Goal: Task Accomplishment & Management: Manage account settings

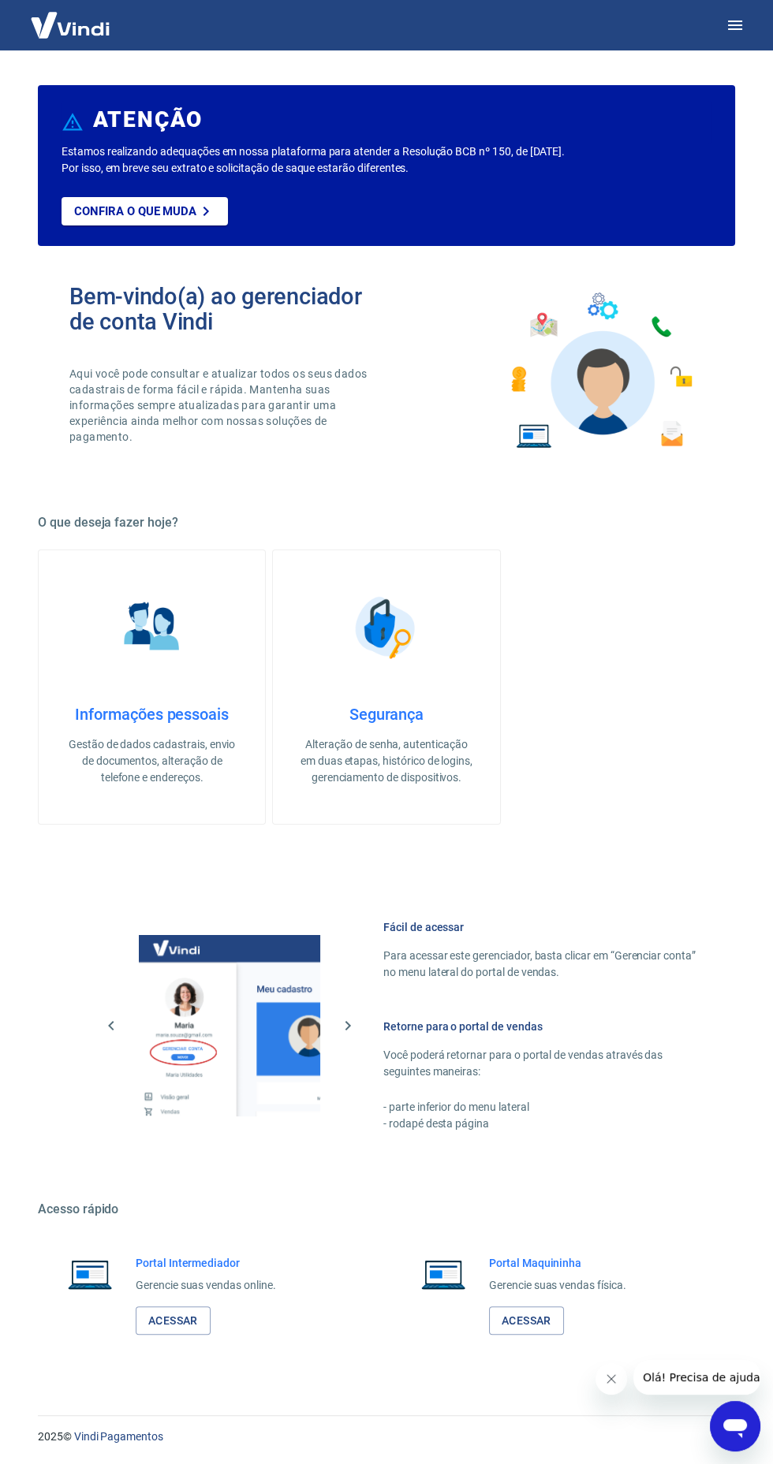
click at [745, 17] on button "button" at bounding box center [735, 25] width 38 height 38
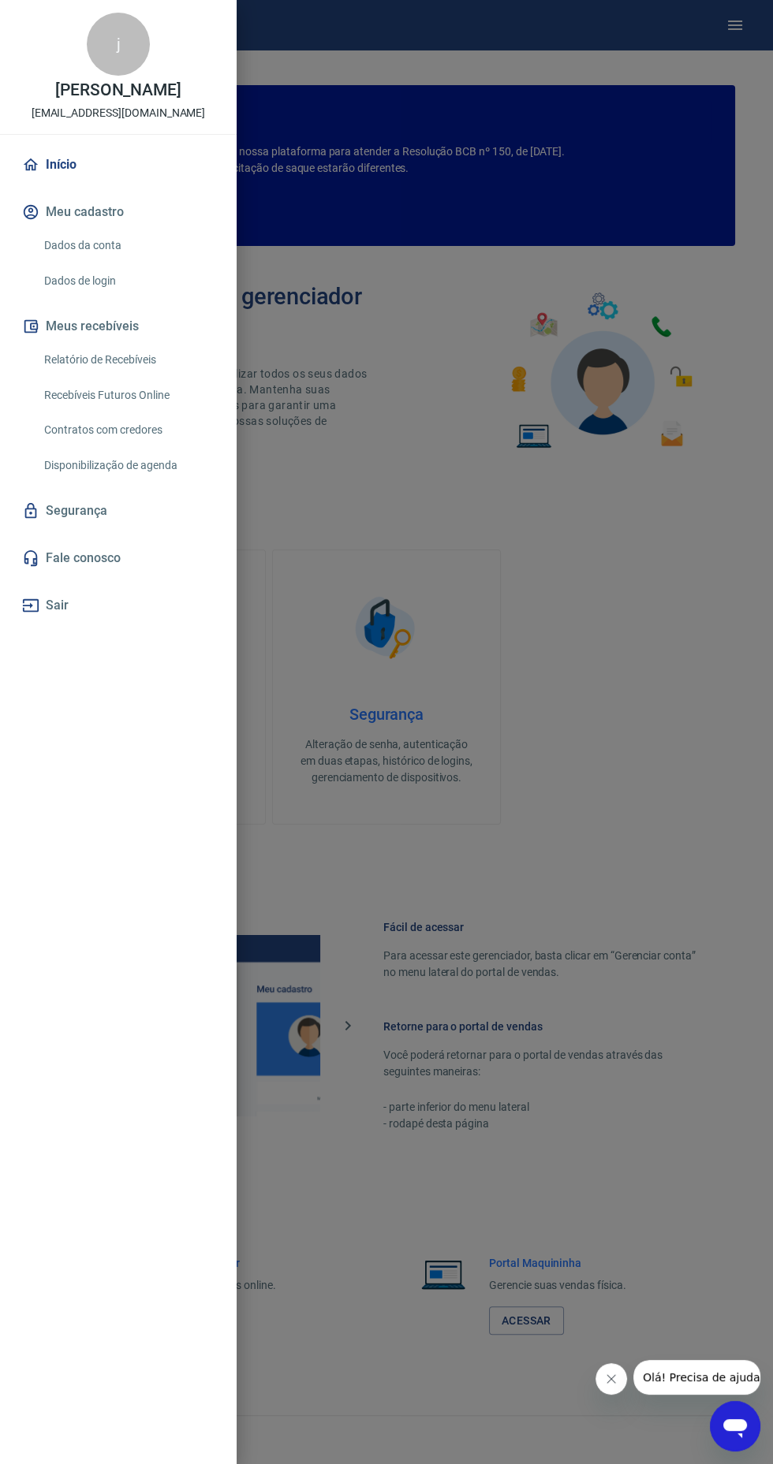
click at [95, 356] on link "Relatório de Recebíveis" at bounding box center [128, 360] width 180 height 32
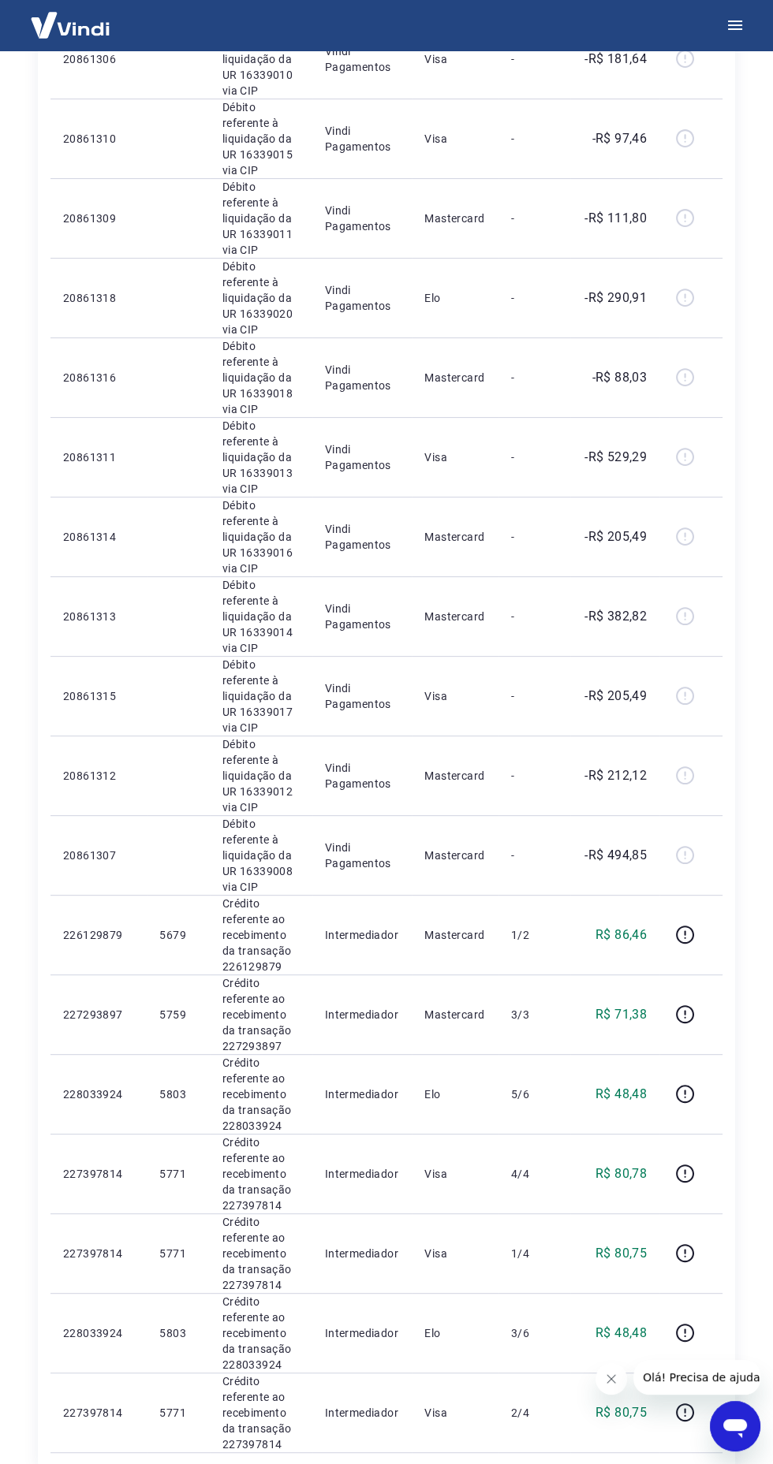
scroll to position [751, 0]
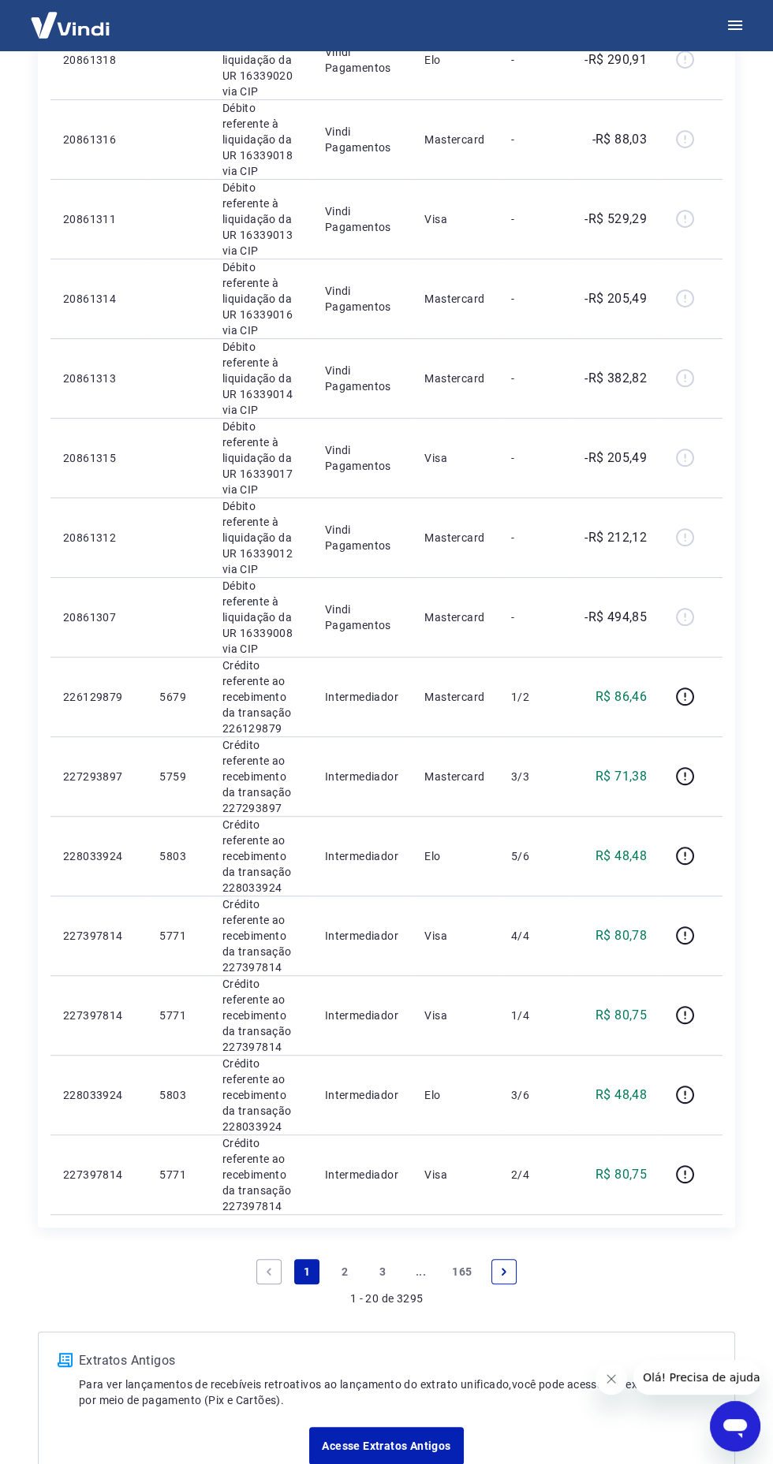
click at [694, 696] on icon "button" at bounding box center [685, 697] width 20 height 20
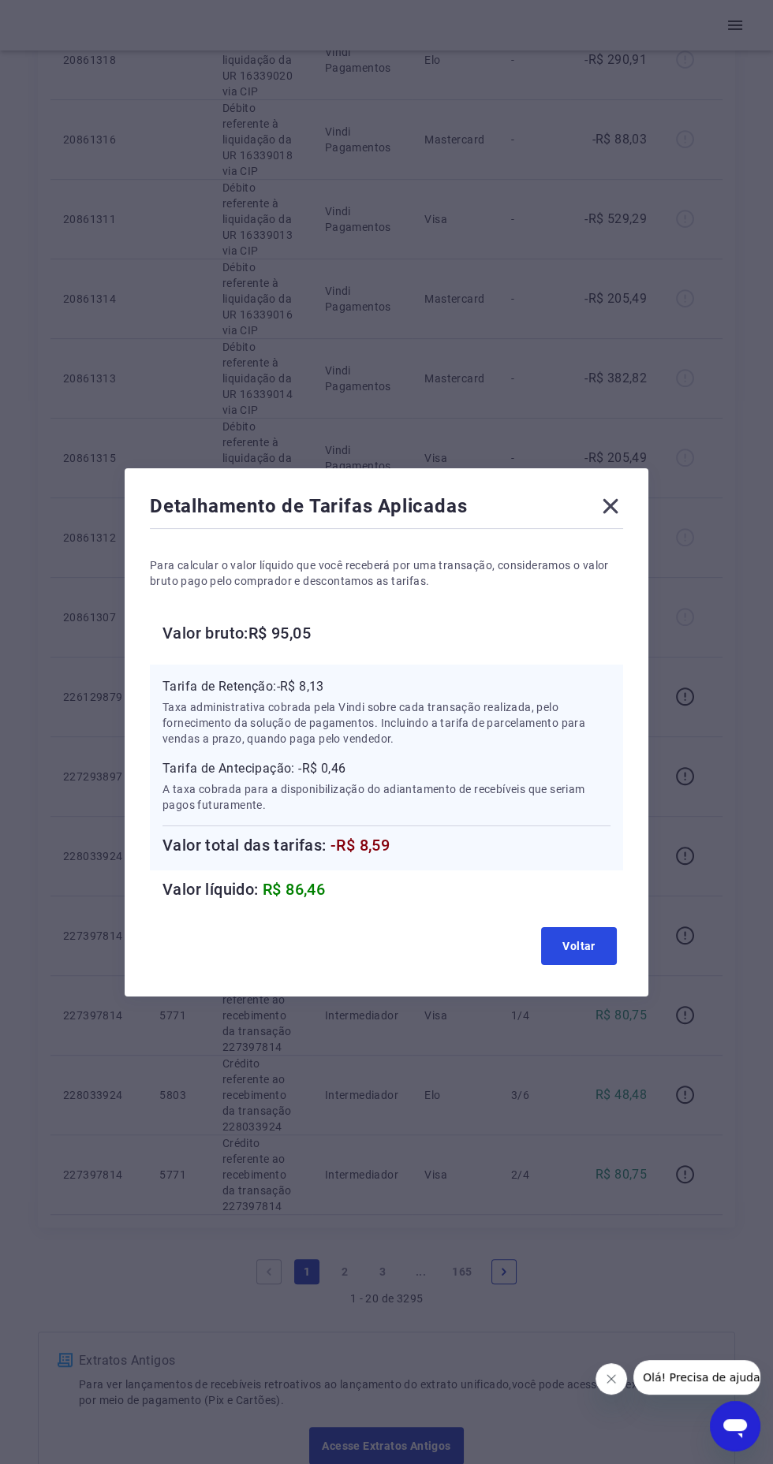
click at [578, 965] on button "Voltar" at bounding box center [579, 946] width 76 height 38
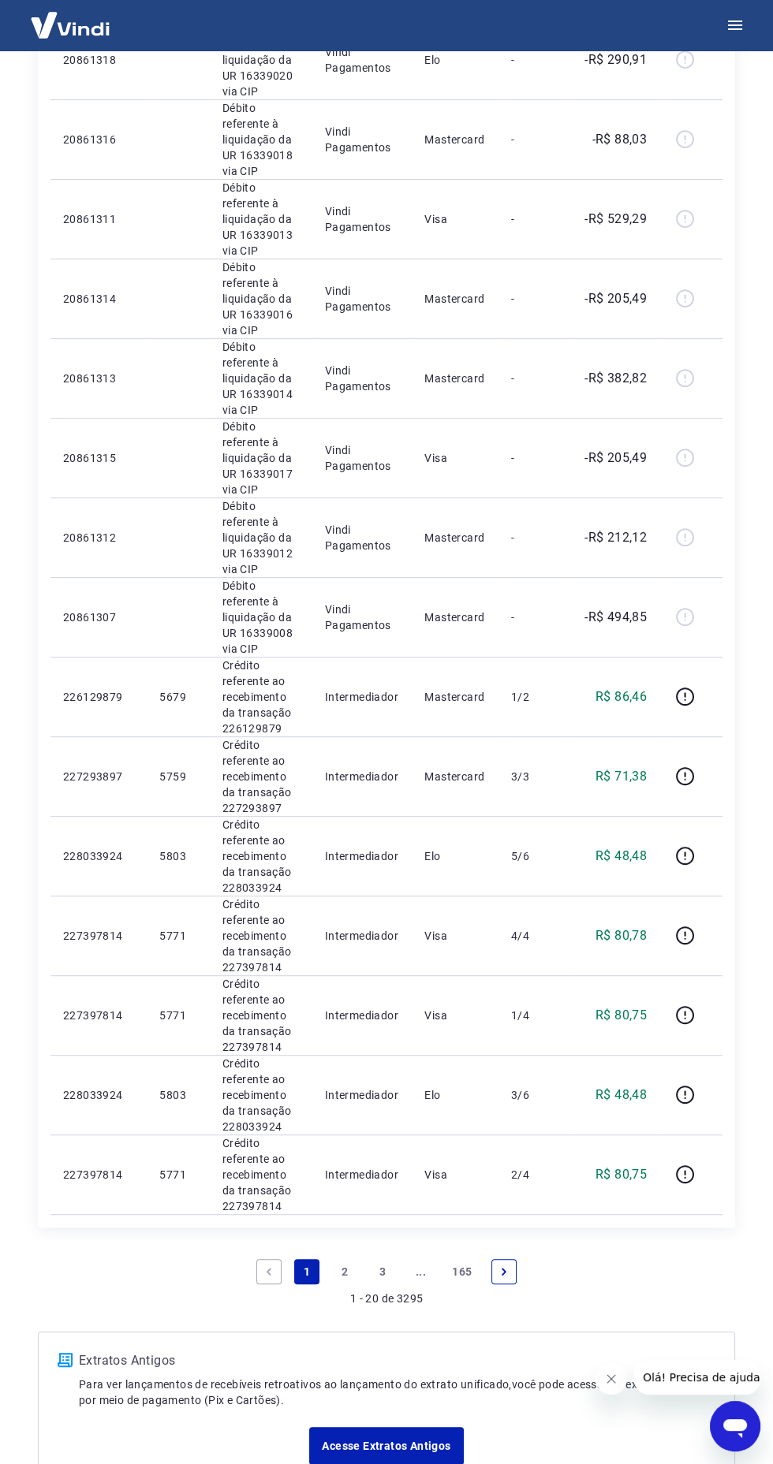
click at [345, 1265] on link "2" at bounding box center [344, 1271] width 25 height 25
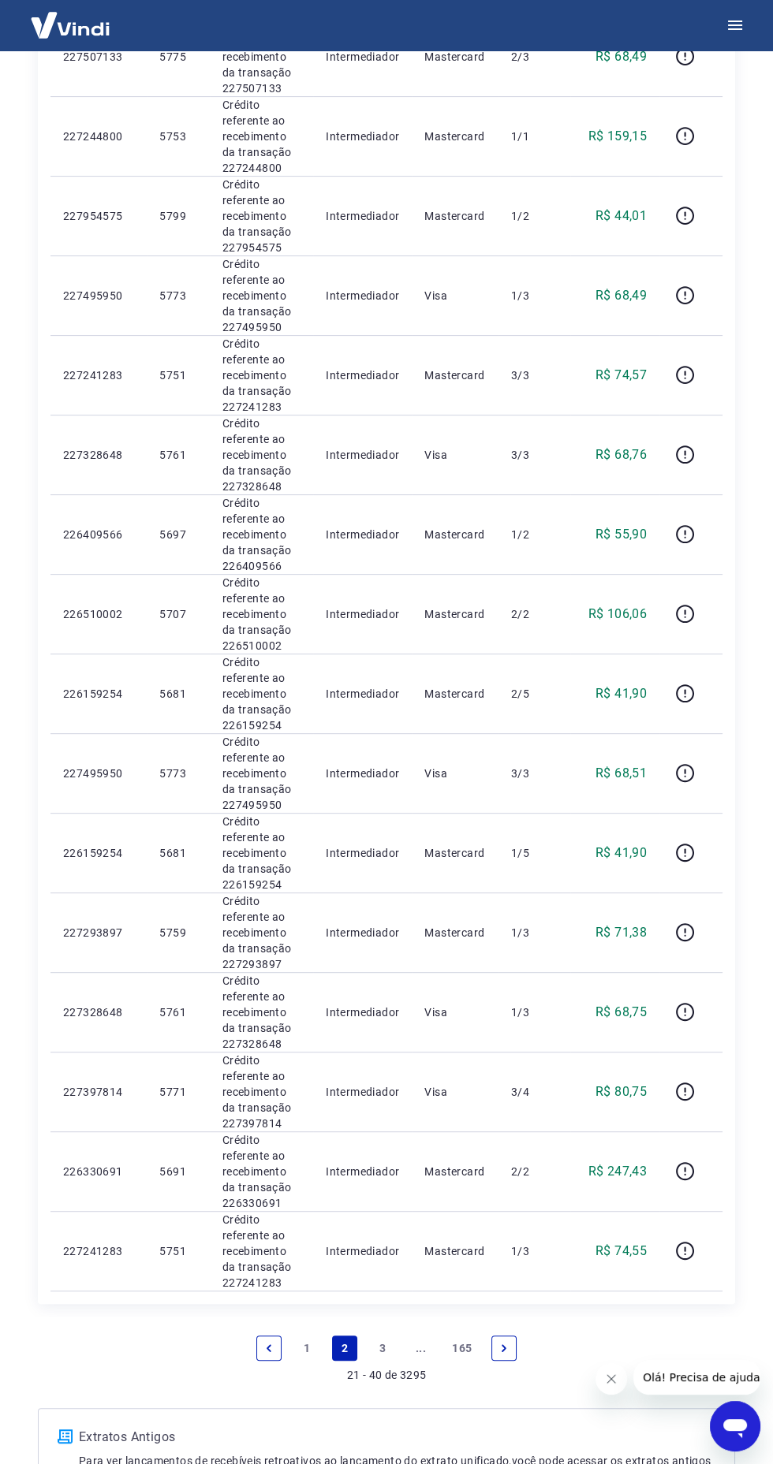
scroll to position [751, 0]
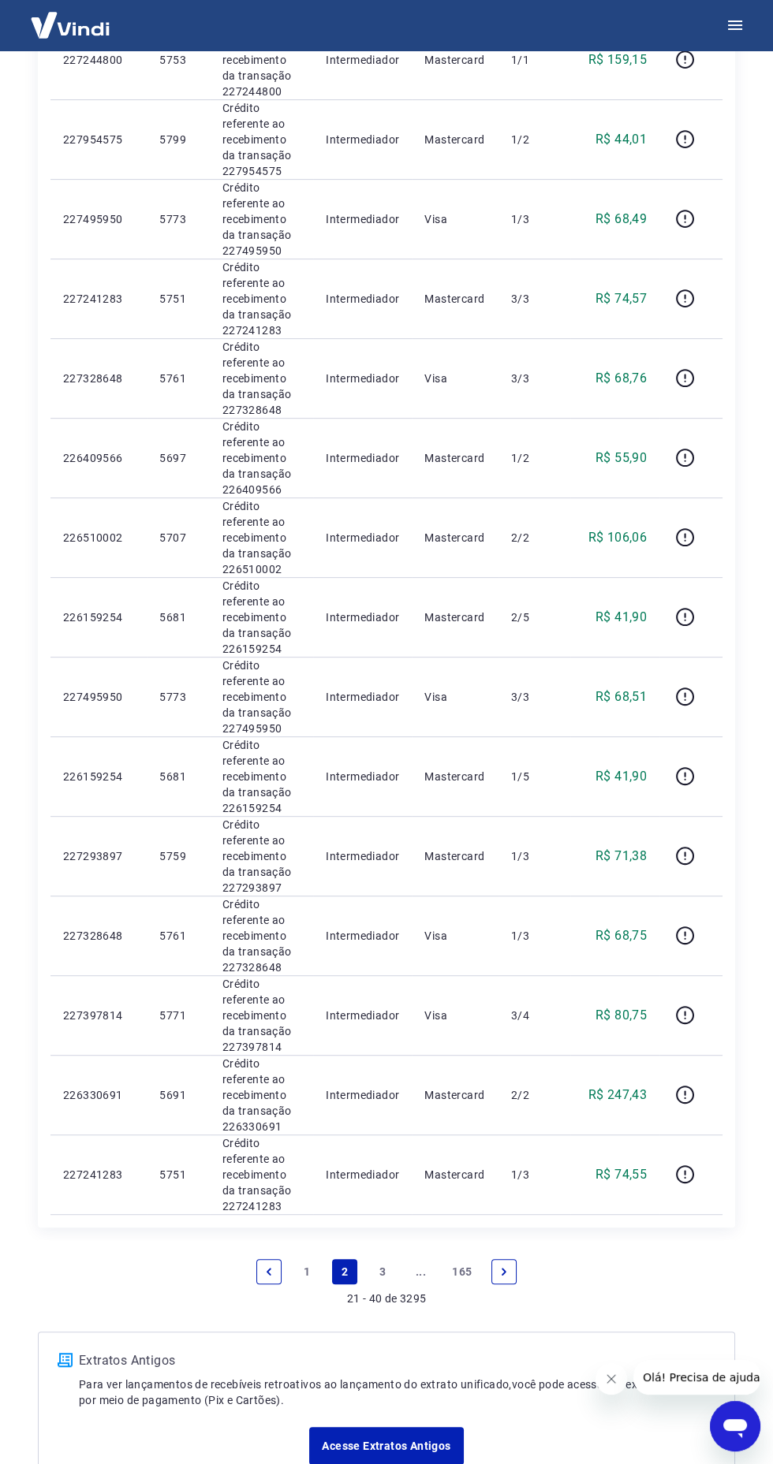
click at [382, 1266] on link "3" at bounding box center [382, 1271] width 25 height 25
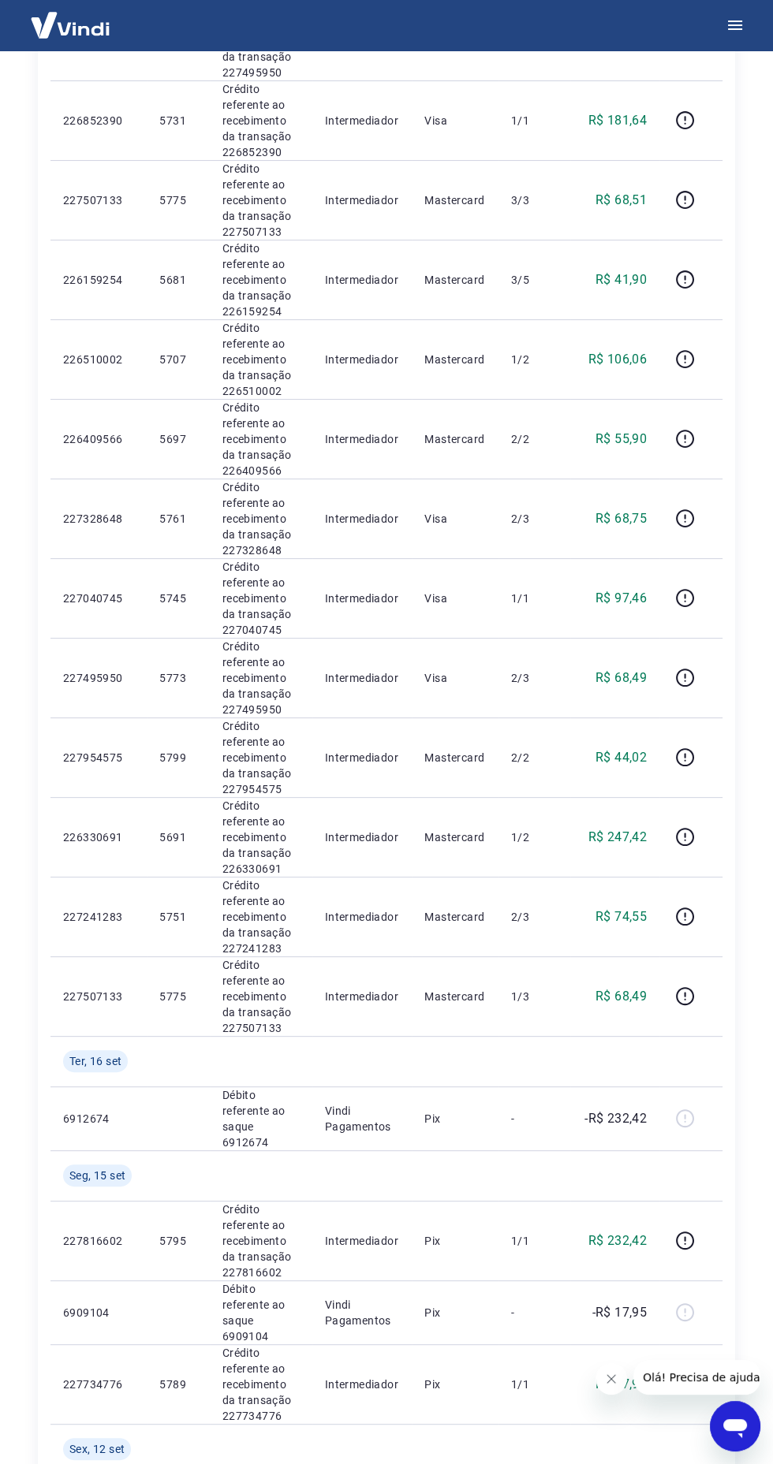
scroll to position [787, 0]
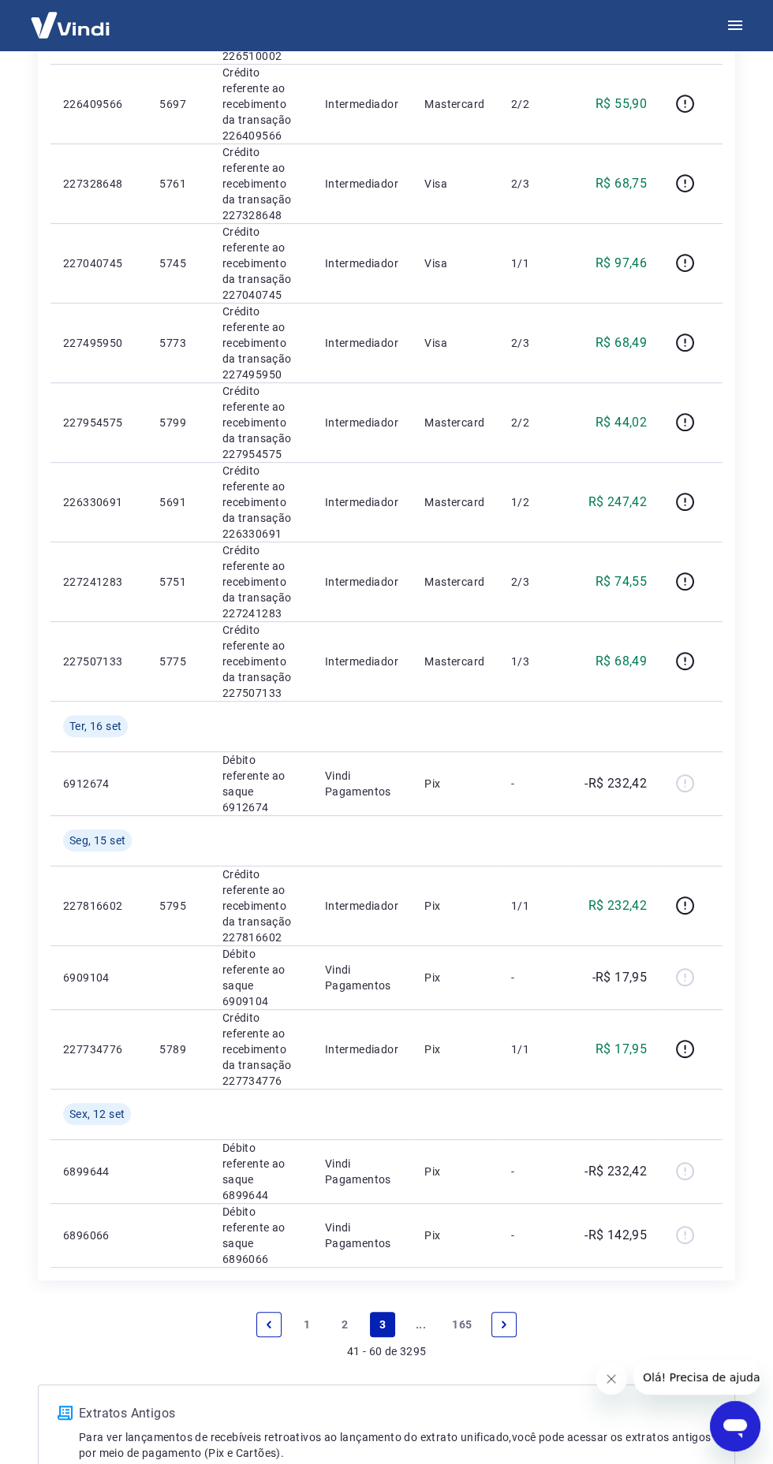
click at [311, 1312] on link "1" at bounding box center [306, 1324] width 25 height 25
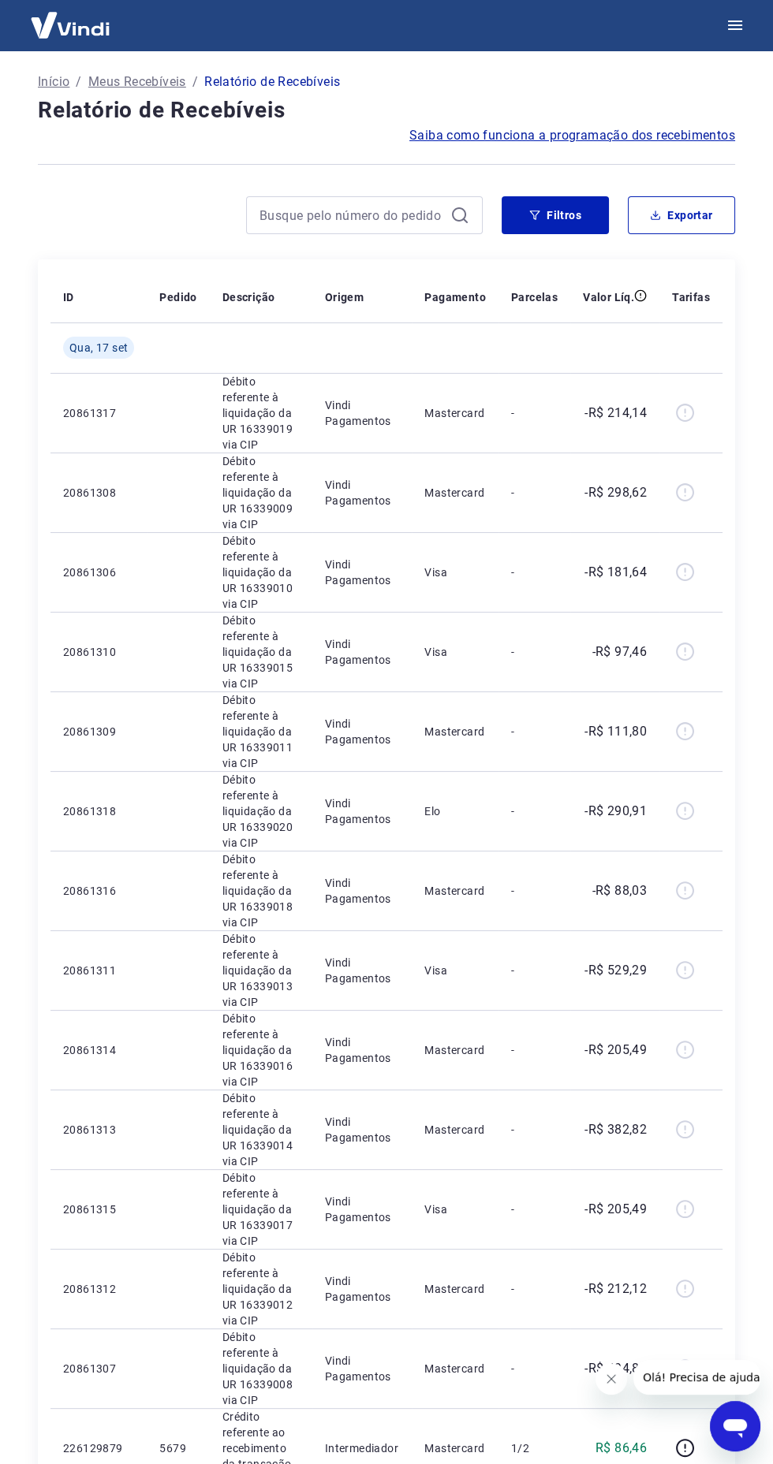
click at [700, 481] on div at bounding box center [691, 492] width 38 height 25
click at [695, 475] on td at bounding box center [690, 493] width 63 height 80
click at [408, 523] on td "Vindi Pagamentos" at bounding box center [362, 493] width 100 height 80
click at [252, 538] on p "Débito referente à liquidação da UR 16339010 via CIP" at bounding box center [260, 572] width 77 height 79
click at [649, 143] on span "Saiba como funciona a programação dos recebimentos" at bounding box center [572, 135] width 326 height 19
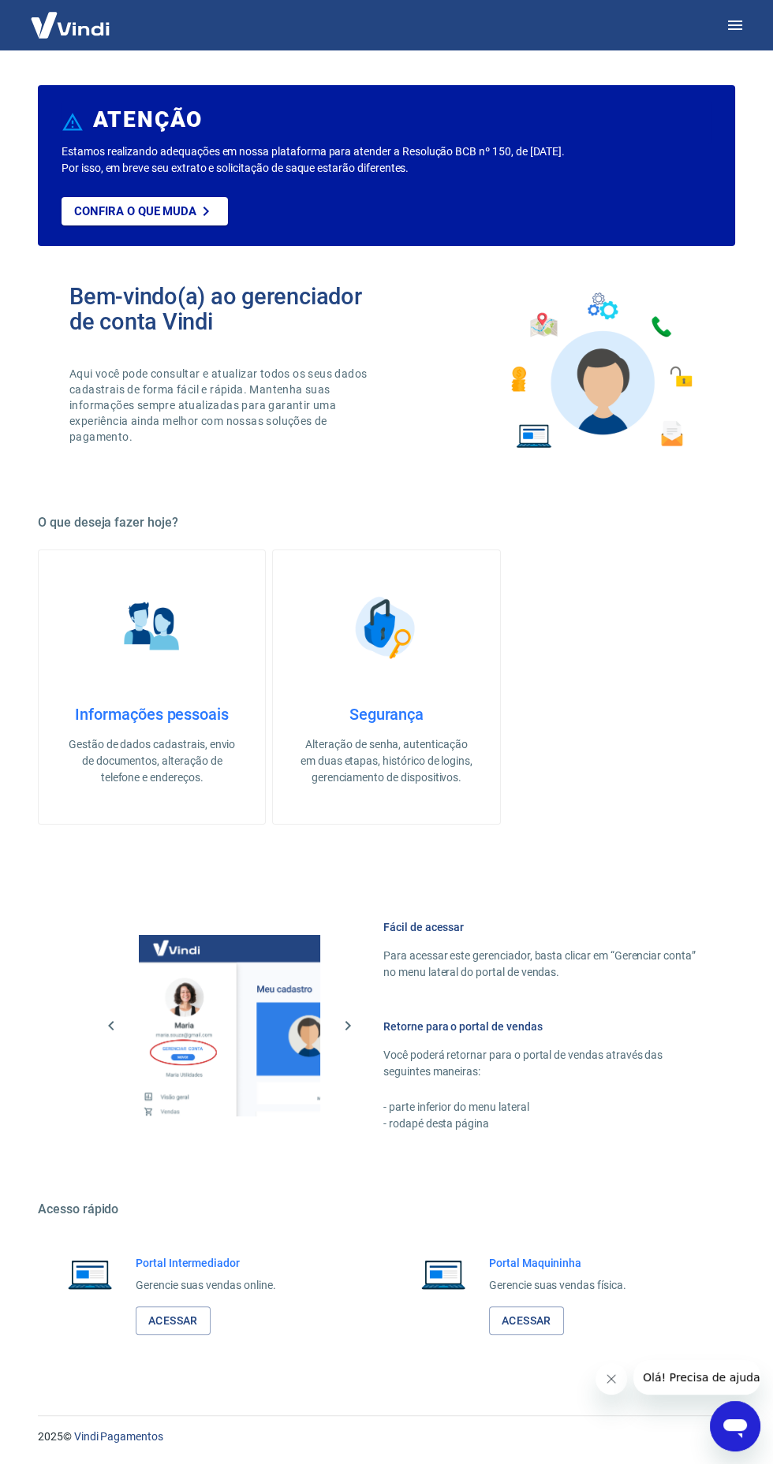
click at [736, 25] on icon "button" at bounding box center [735, 24] width 14 height 9
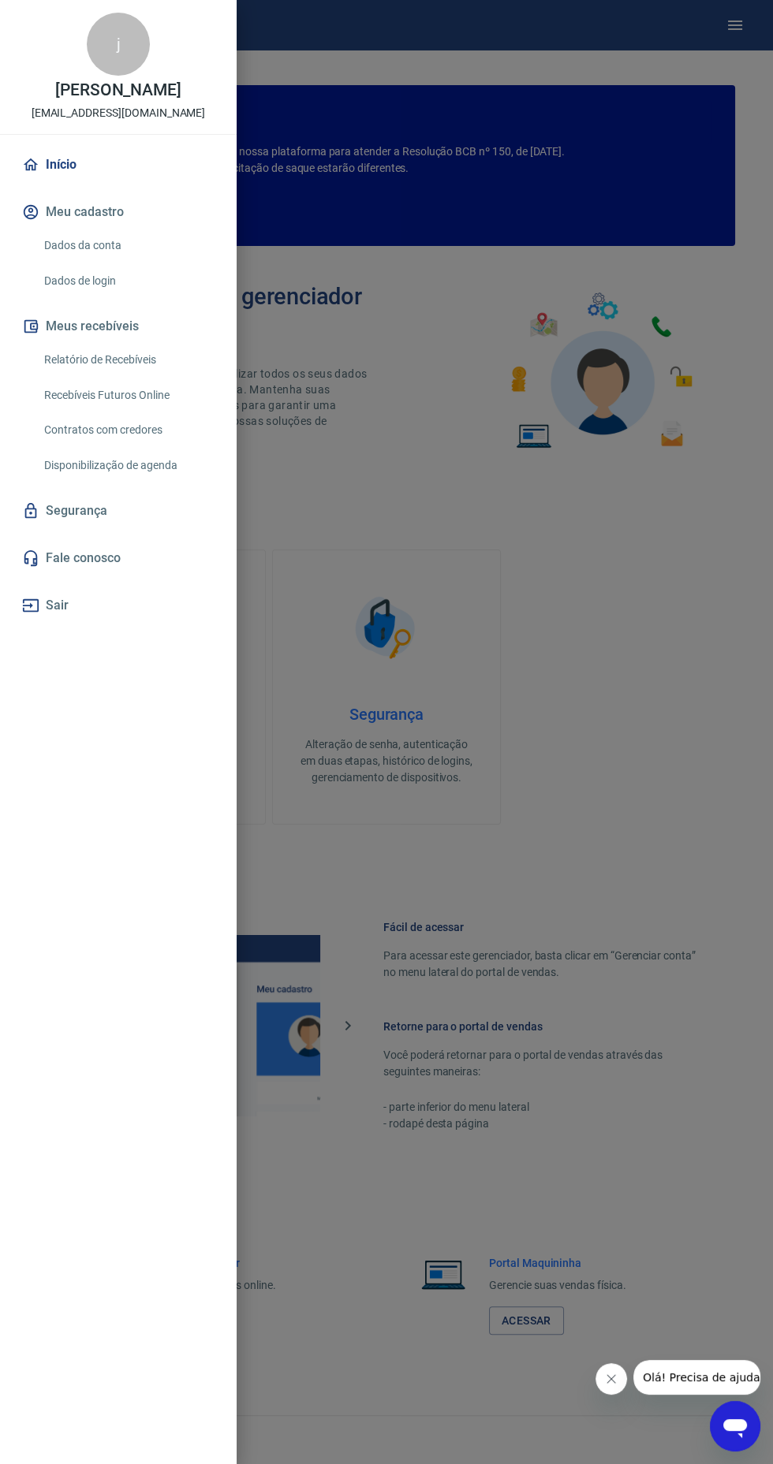
click at [50, 252] on link "Dados da conta" at bounding box center [128, 245] width 180 height 32
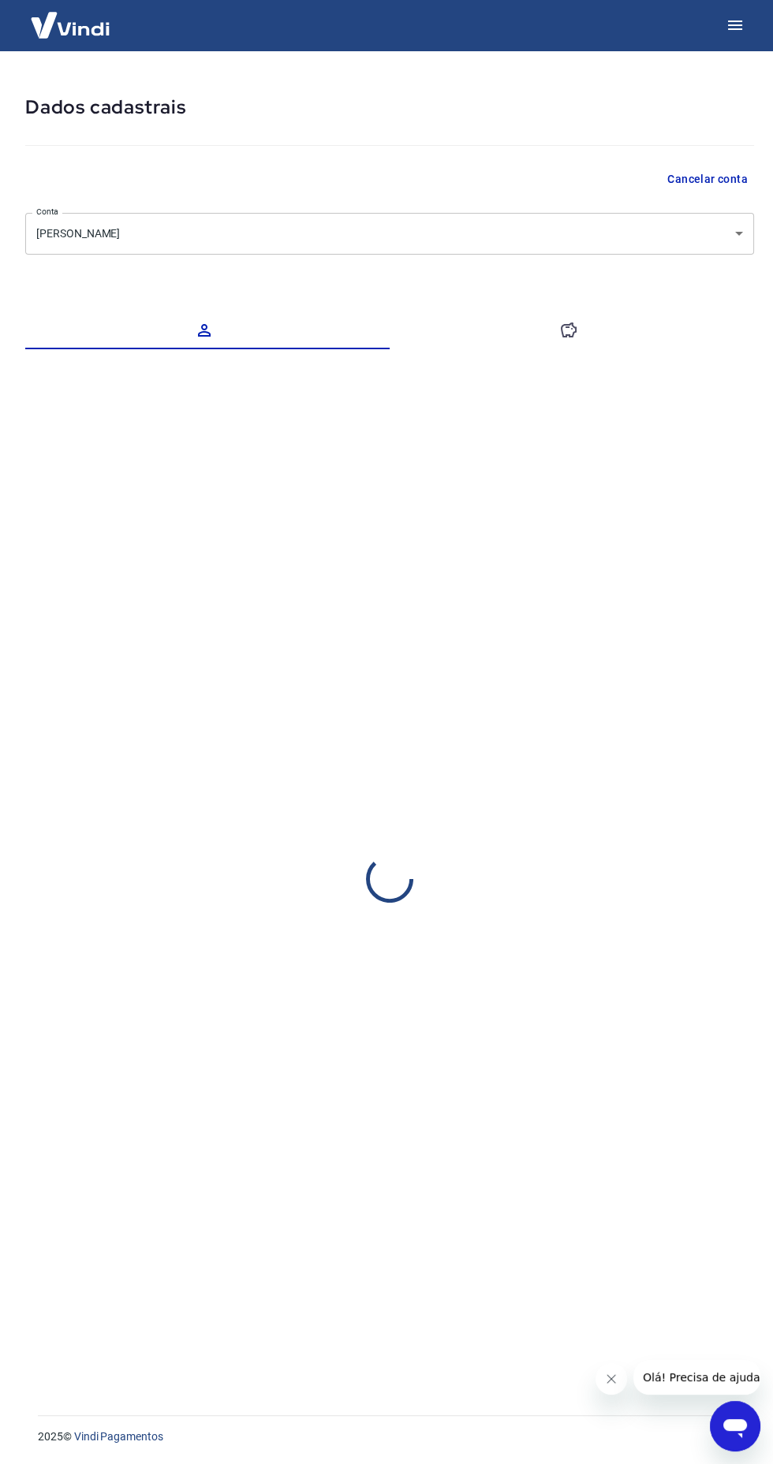
select select "SP"
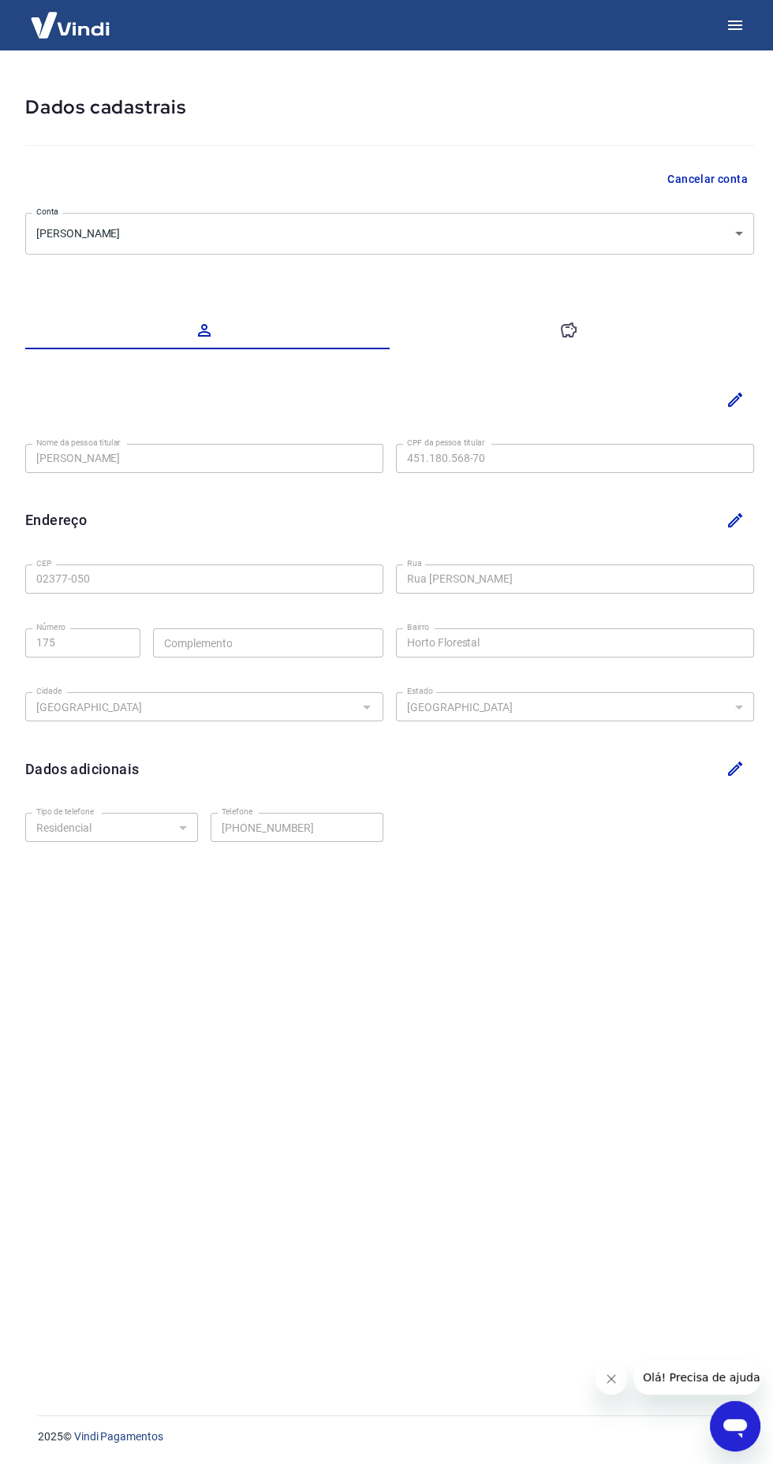
click at [579, 344] on button "button" at bounding box center [571, 330] width 364 height 38
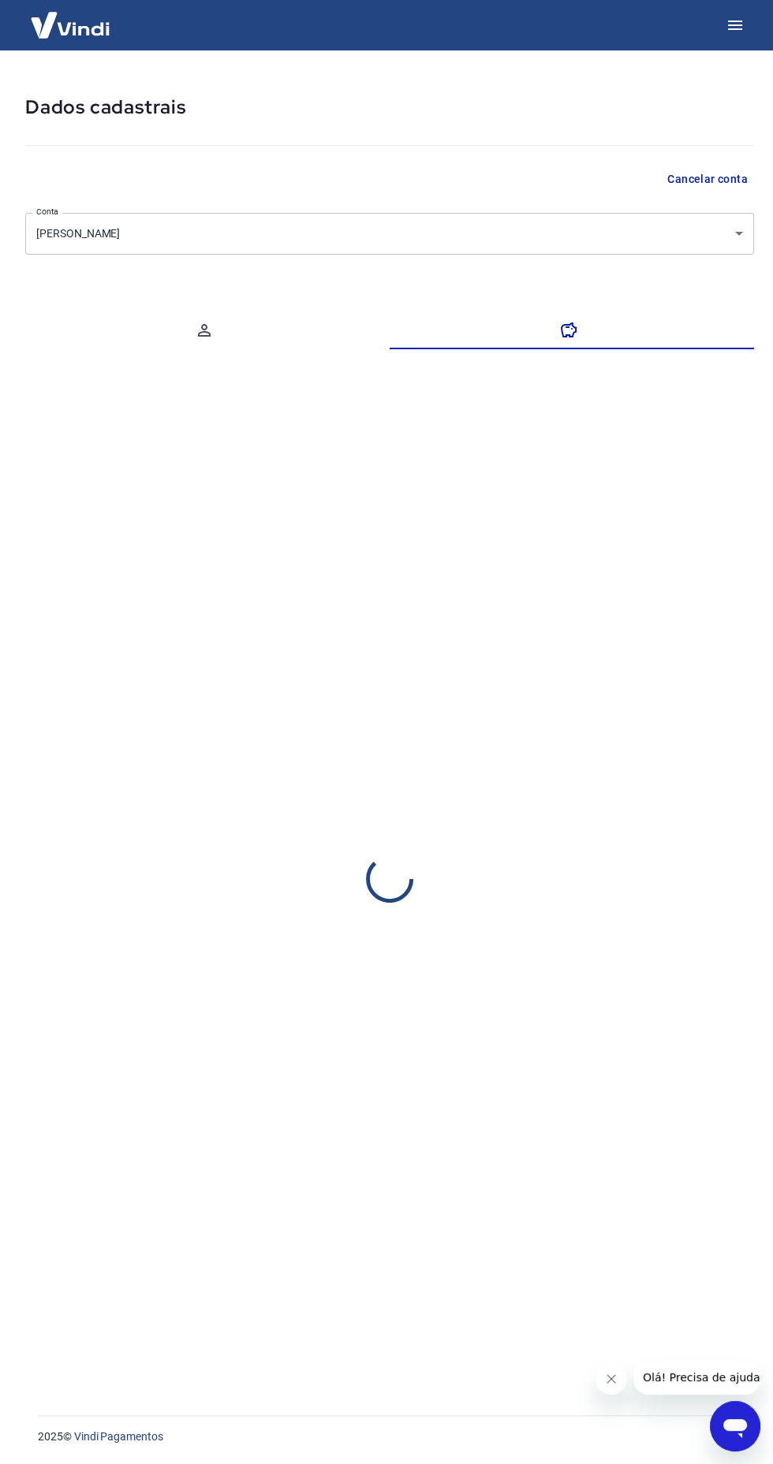
select select "1"
